Goal: Communication & Community: Participate in discussion

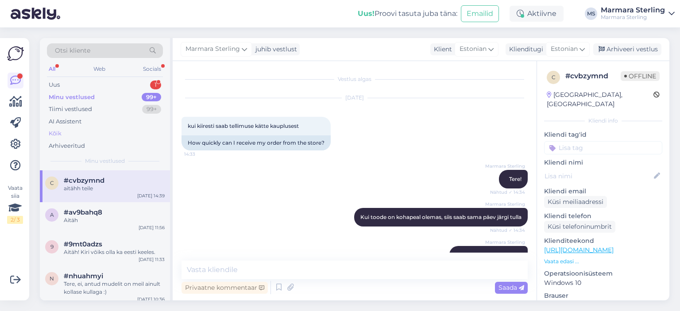
scroll to position [159, 0]
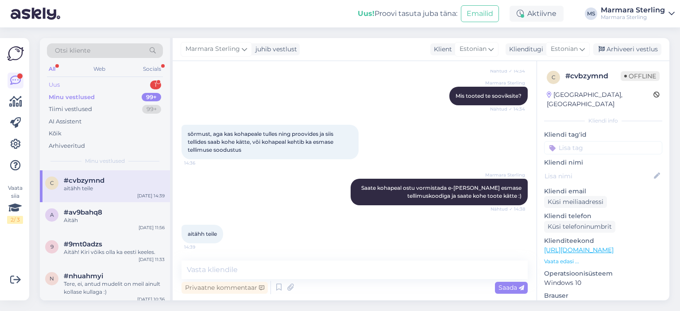
click at [87, 82] on div "Uus 1" at bounding box center [105, 85] width 116 height 12
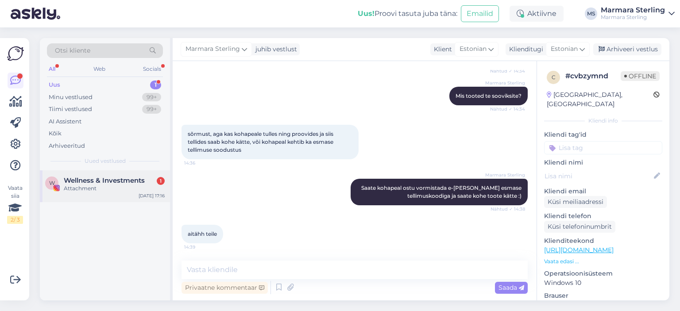
click at [99, 189] on div "Attachment" at bounding box center [114, 189] width 101 height 8
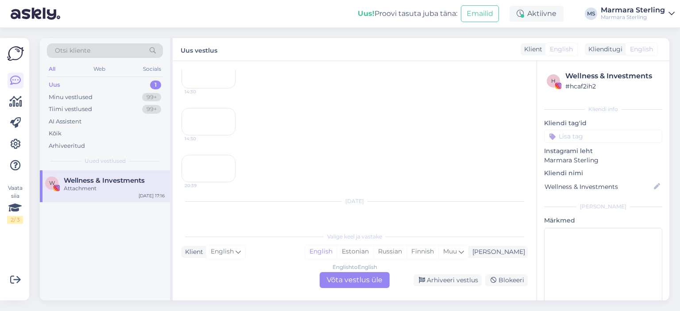
scroll to position [2031, 0]
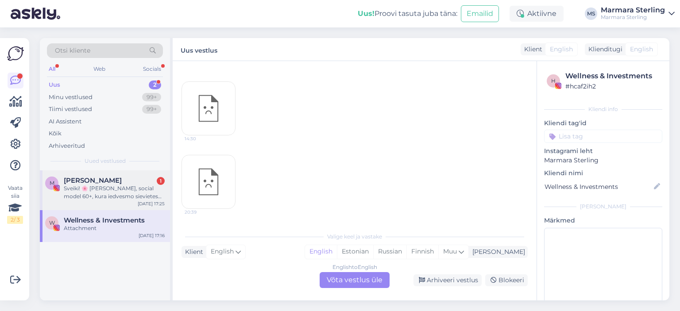
click at [106, 191] on div "Sveiki! 🌸 Esmu Marita Liepiņa, social model 60+, kura iedvesmo sievietes dzīvot…" at bounding box center [114, 193] width 101 height 16
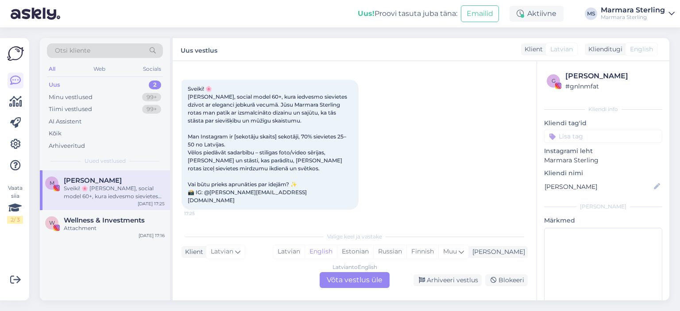
scroll to position [19, 0]
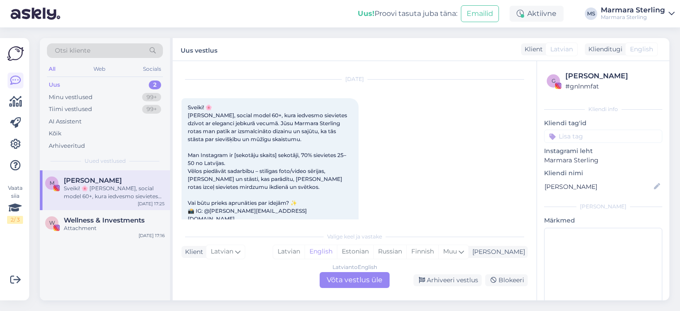
click at [20, 15] on img at bounding box center [36, 13] width 50 height 27
